Goal: Entertainment & Leisure: Consume media (video, audio)

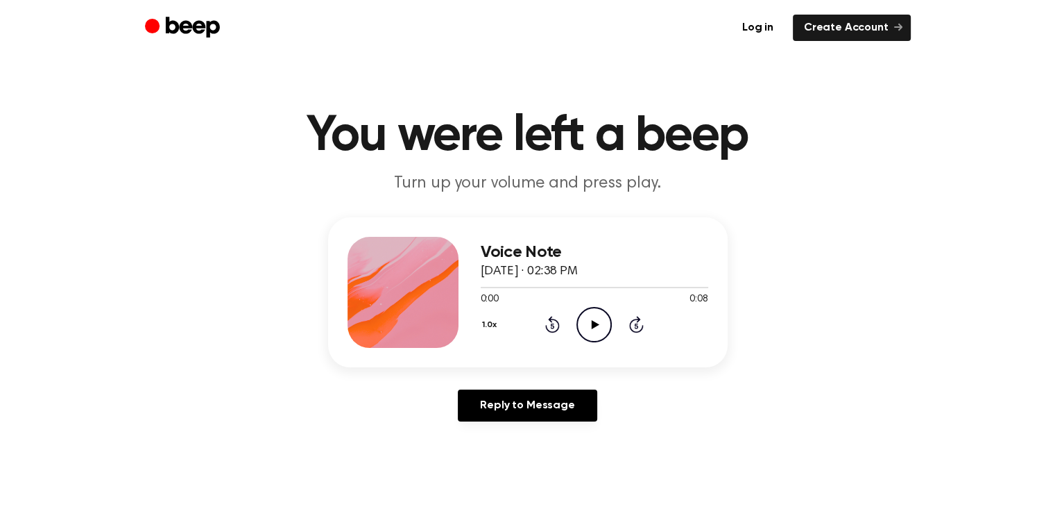
click at [594, 325] on icon at bounding box center [596, 324] width 8 height 9
click at [592, 324] on icon at bounding box center [596, 324] width 8 height 9
click at [588, 323] on icon "Play Audio" at bounding box center [594, 324] width 35 height 35
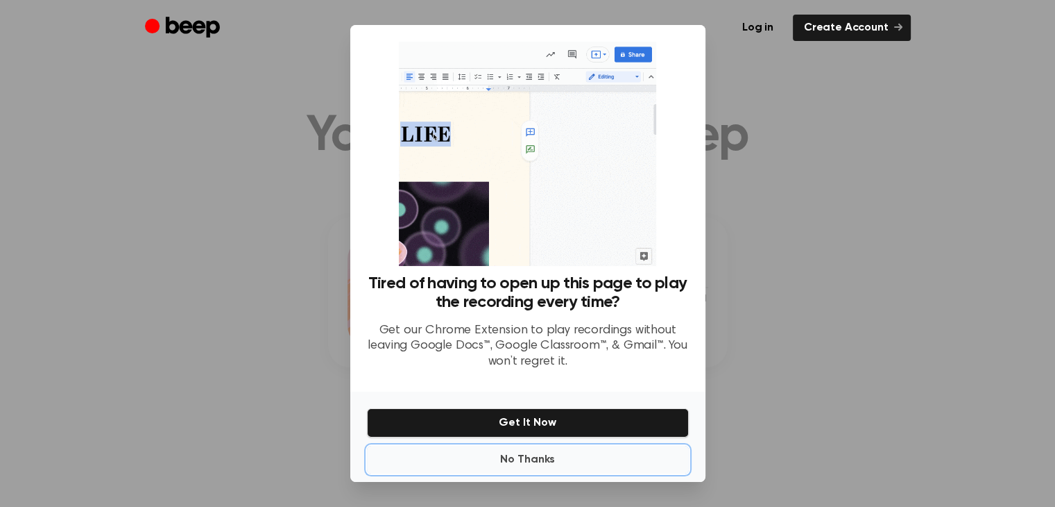
drag, startPoint x: 549, startPoint y: 445, endPoint x: 539, endPoint y: 457, distance: 15.3
click at [544, 452] on button "No Thanks" at bounding box center [528, 459] width 322 height 28
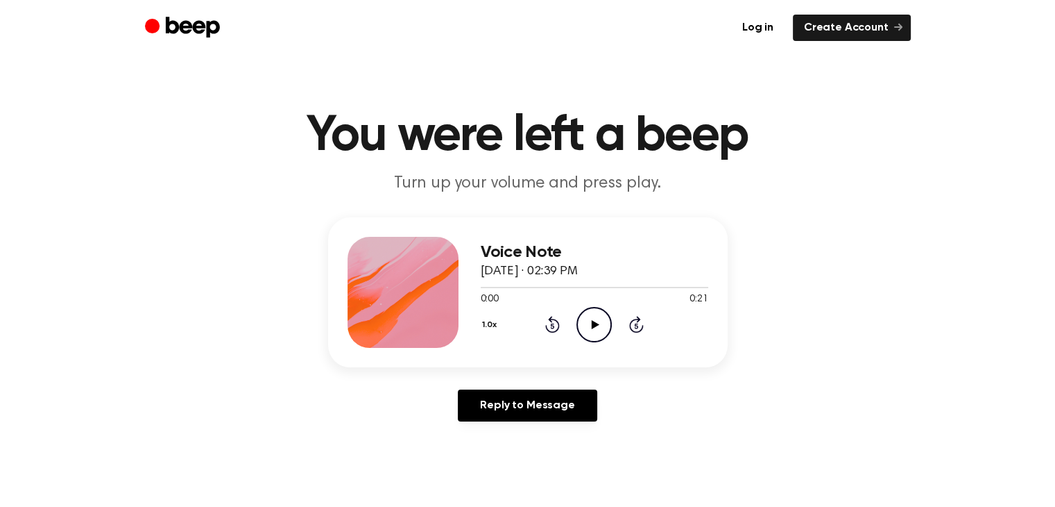
click at [618, 323] on div "1.0x Rewind 5 seconds Play Audio Skip 5 seconds" at bounding box center [595, 324] width 228 height 35
click at [604, 323] on icon "Play Audio" at bounding box center [594, 324] width 35 height 35
drag, startPoint x: 588, startPoint y: 325, endPoint x: 747, endPoint y: 321, distance: 159.0
click at [590, 325] on icon "Play Audio" at bounding box center [594, 324] width 35 height 35
